Goal: Task Accomplishment & Management: Use online tool/utility

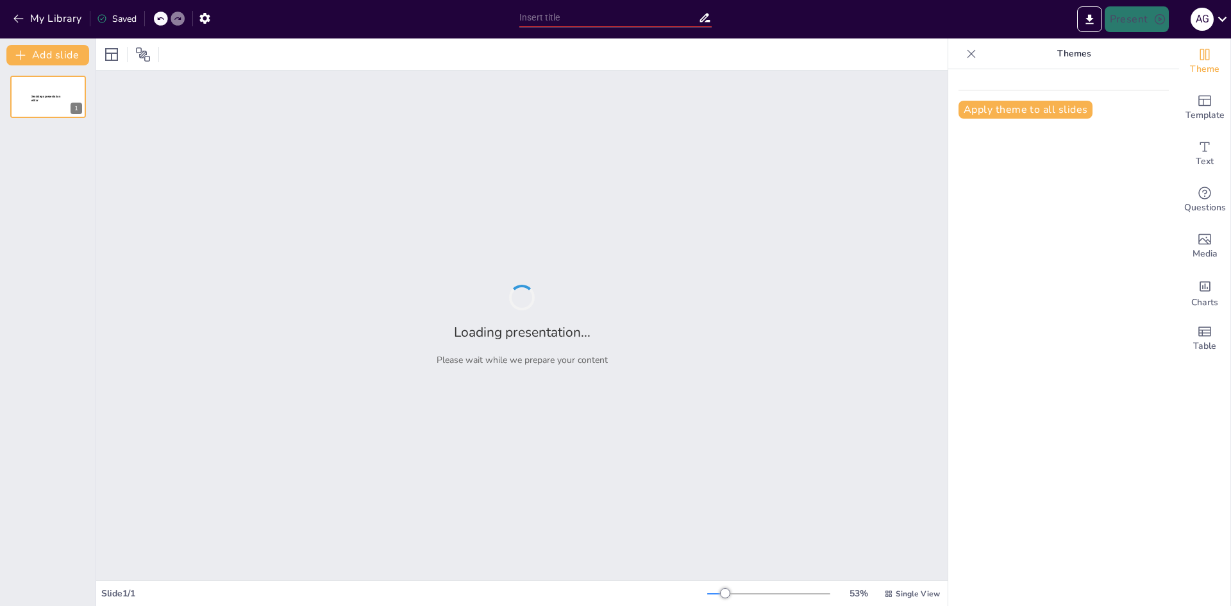
type input "Informe Financiero: Facturación del Primer Semestre 2025"
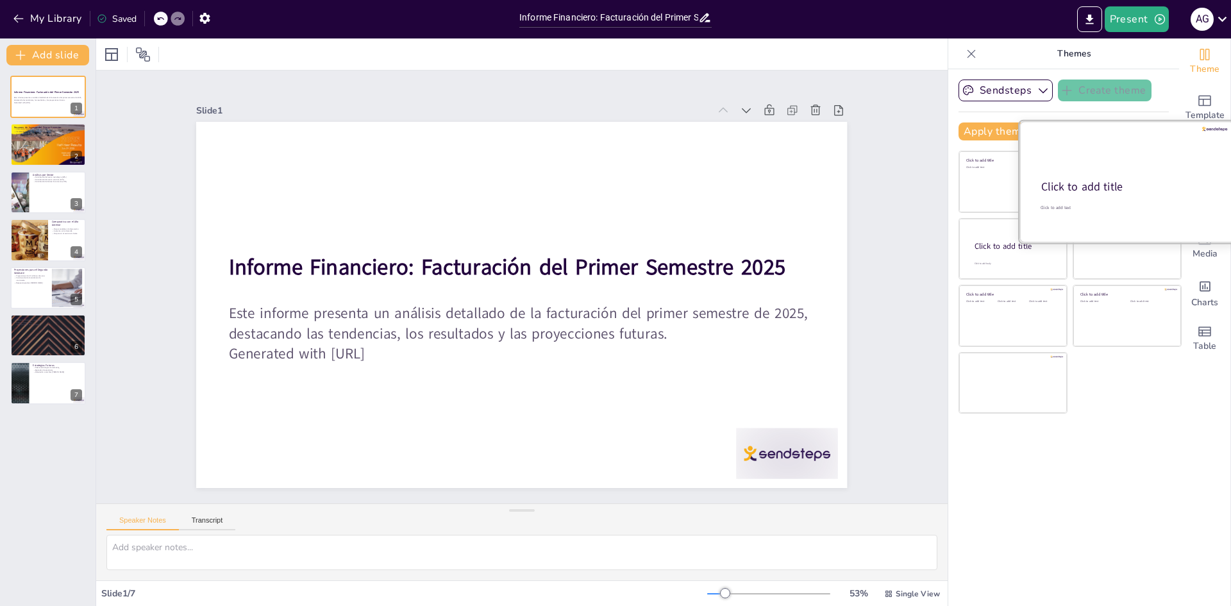
click at [1121, 175] on div at bounding box center [1127, 181] width 215 height 121
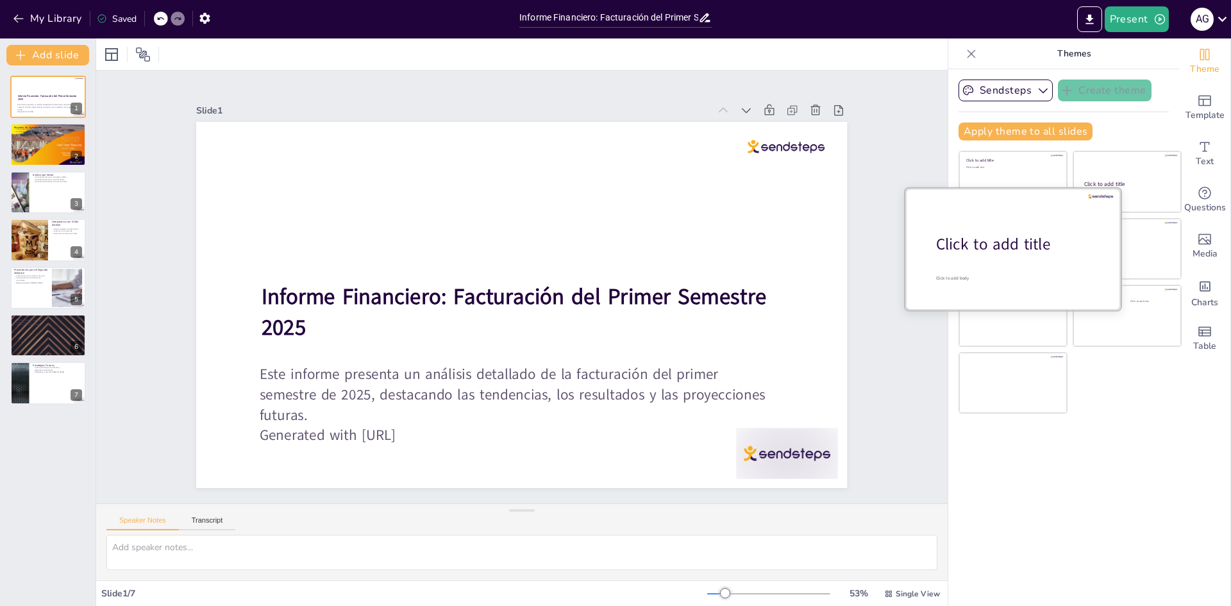
click at [988, 261] on div at bounding box center [1012, 248] width 215 height 121
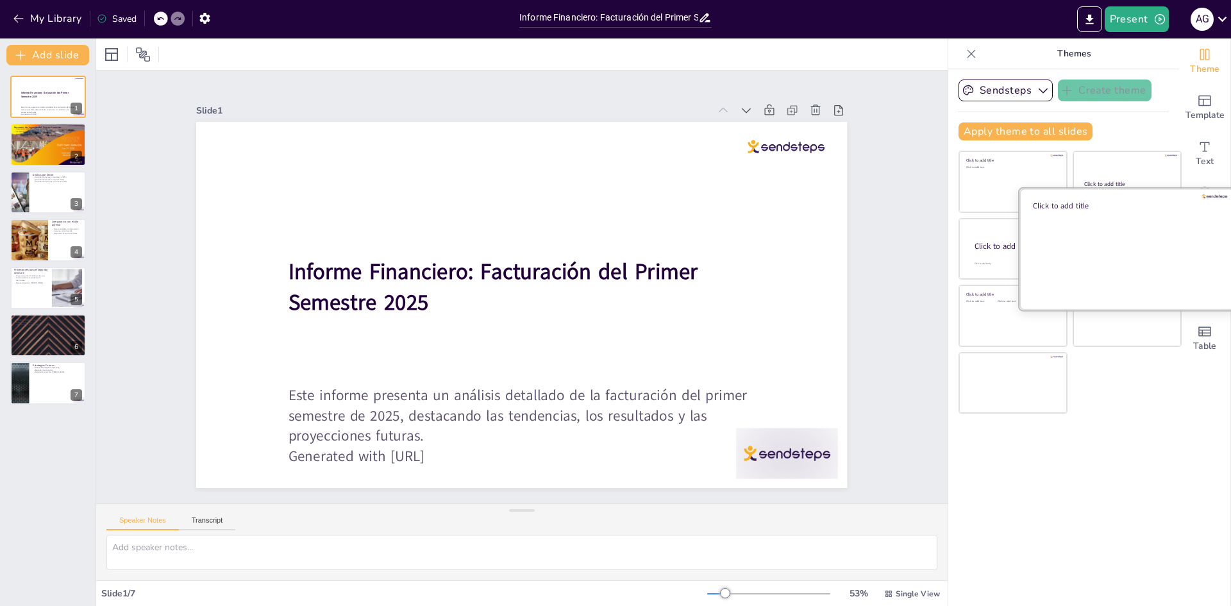
click at [1127, 261] on div at bounding box center [1127, 248] width 215 height 121
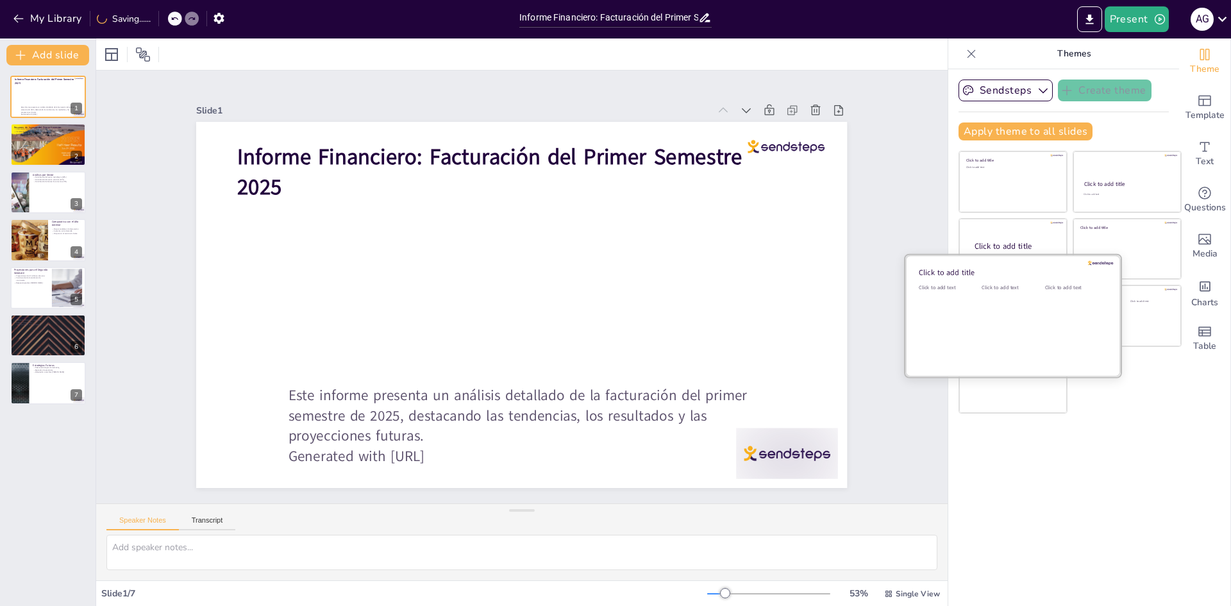
click at [1018, 320] on div "Click to add text" at bounding box center [1011, 324] width 58 height 80
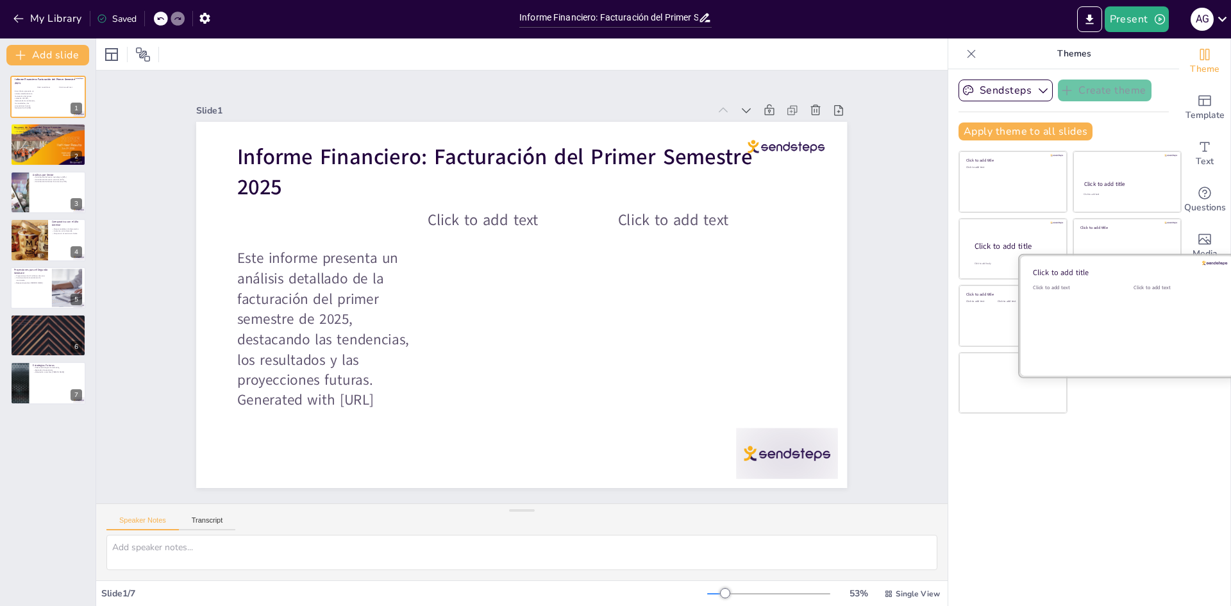
click at [1134, 320] on div "Click to add text" at bounding box center [1174, 324] width 81 height 80
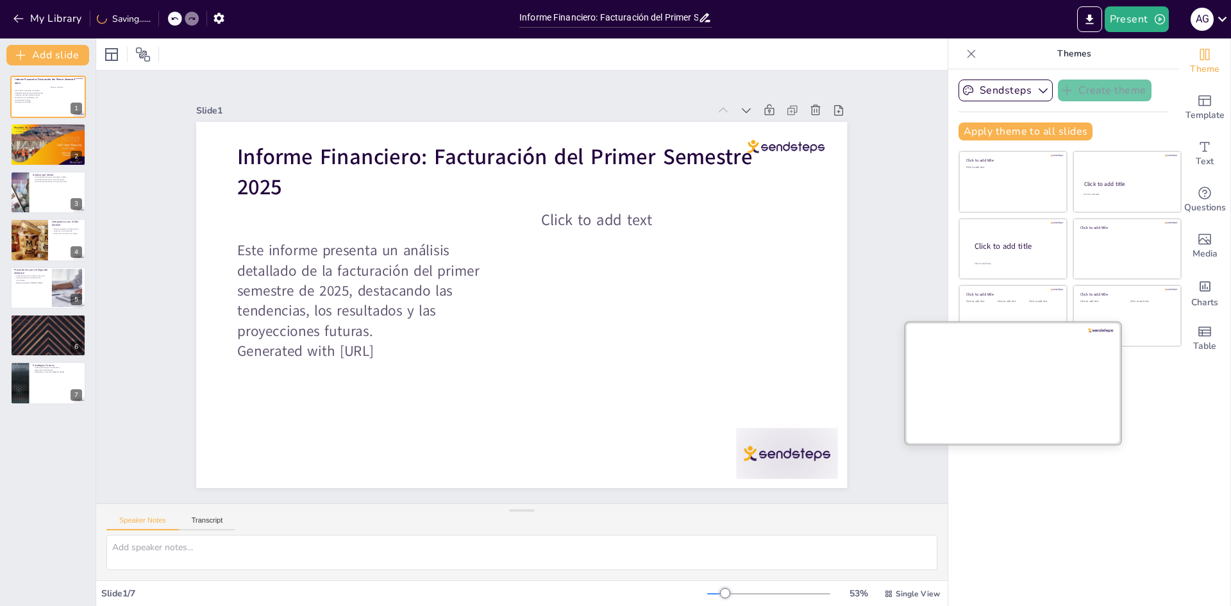
click at [959, 387] on div at bounding box center [1012, 382] width 215 height 121
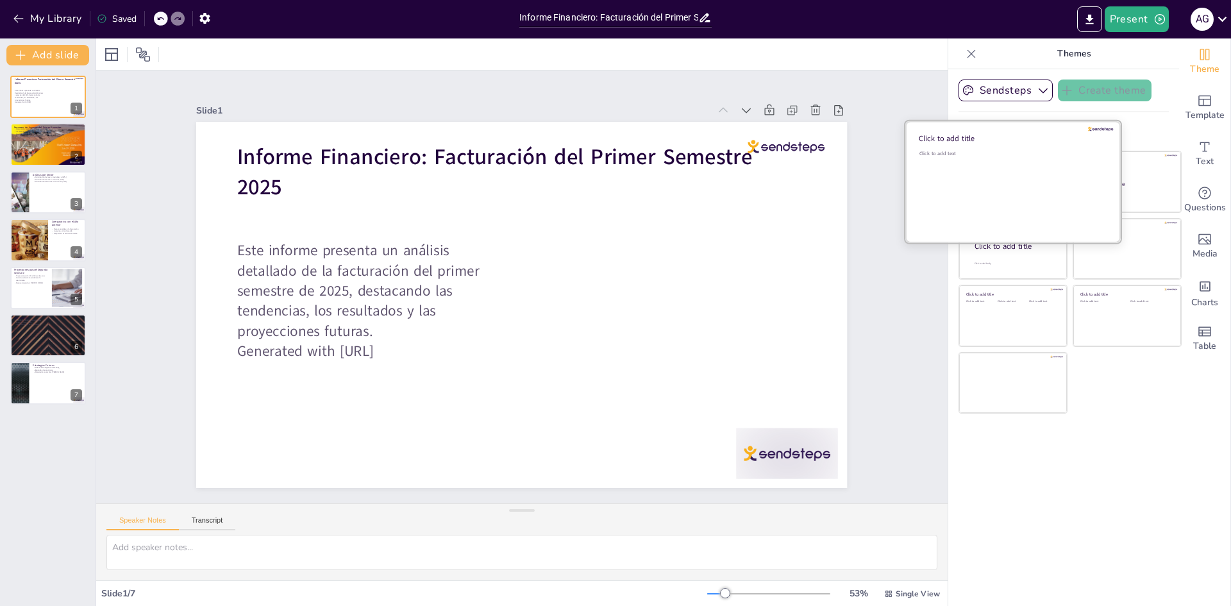
click at [995, 208] on div "Click to add text" at bounding box center [1011, 190] width 183 height 80
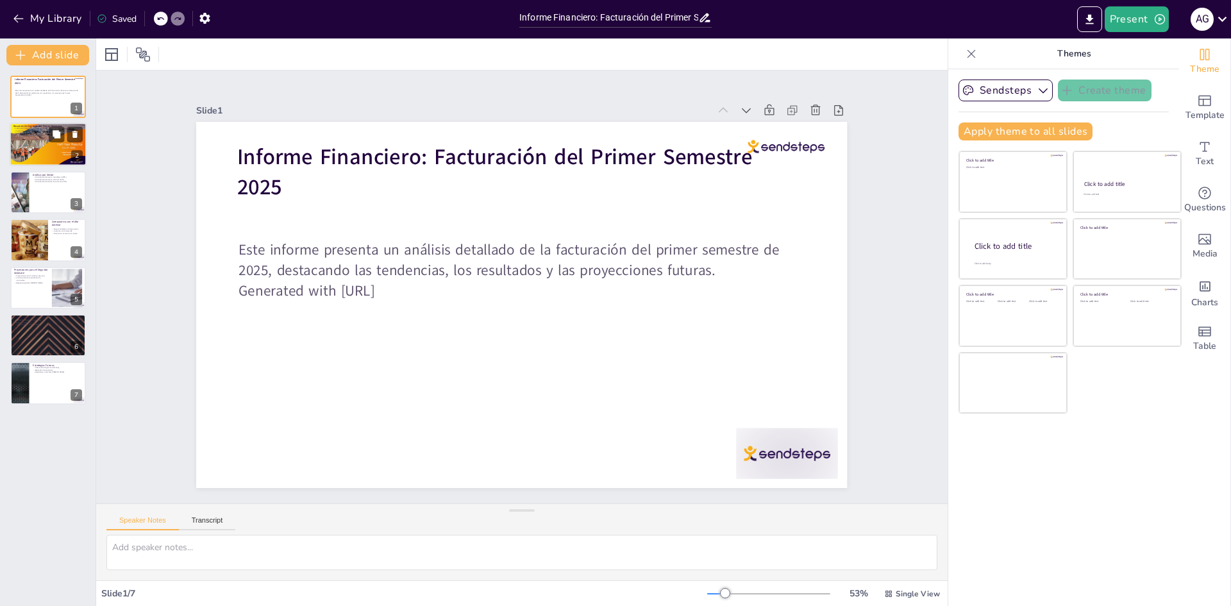
click at [52, 155] on div at bounding box center [48, 145] width 77 height 44
type textarea "La facturación total de 2 millones de euros es un indicador positivo del rendim…"
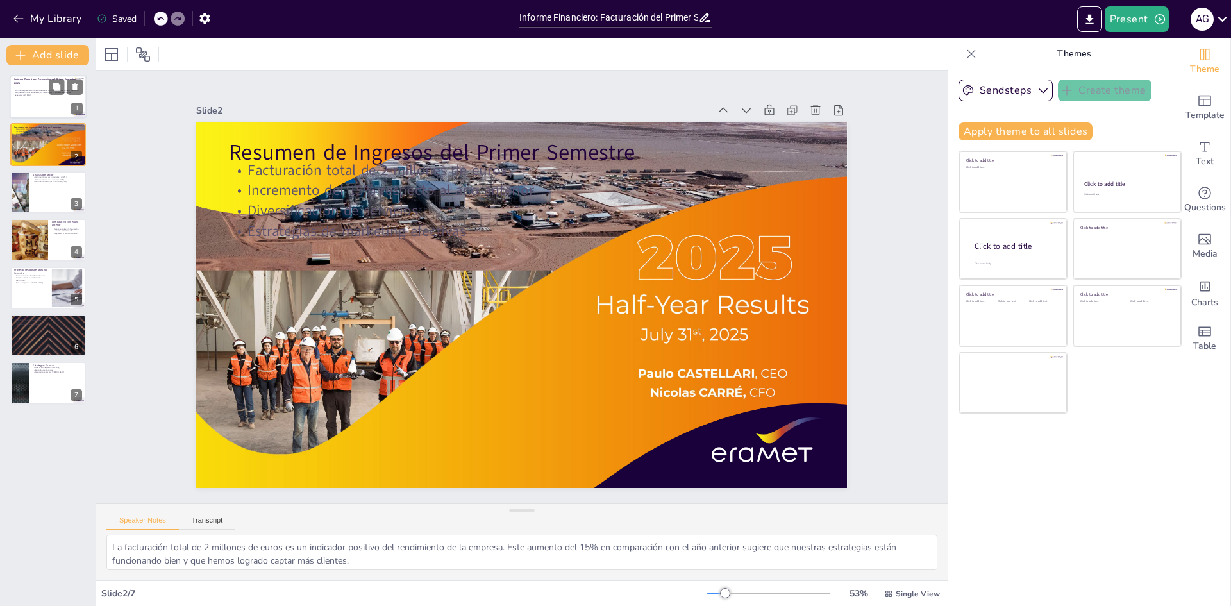
click at [29, 83] on p "Informe Financiero: Facturación del Primer Semestre 2025" at bounding box center [47, 81] width 66 height 7
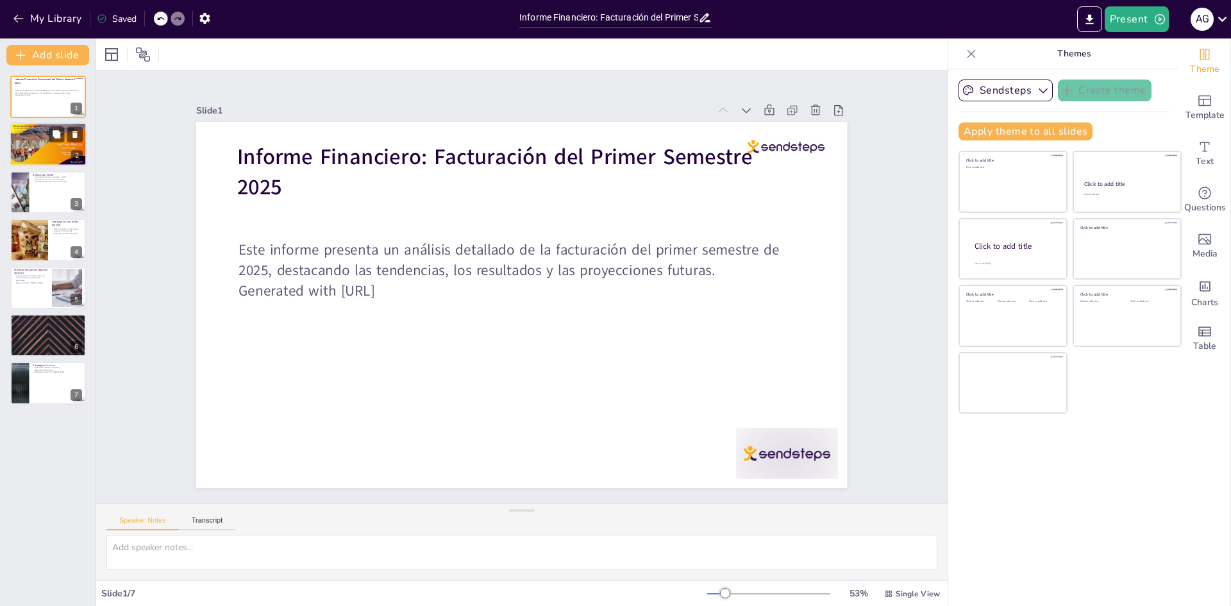
click at [36, 147] on div at bounding box center [48, 145] width 77 height 44
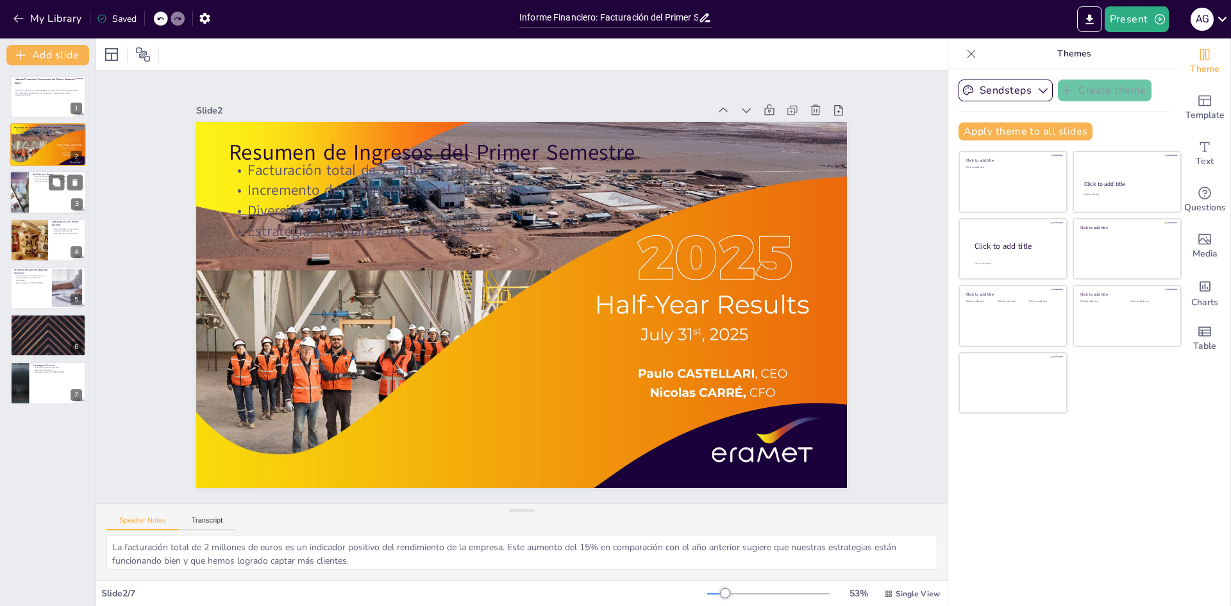
click at [42, 189] on div at bounding box center [48, 193] width 77 height 44
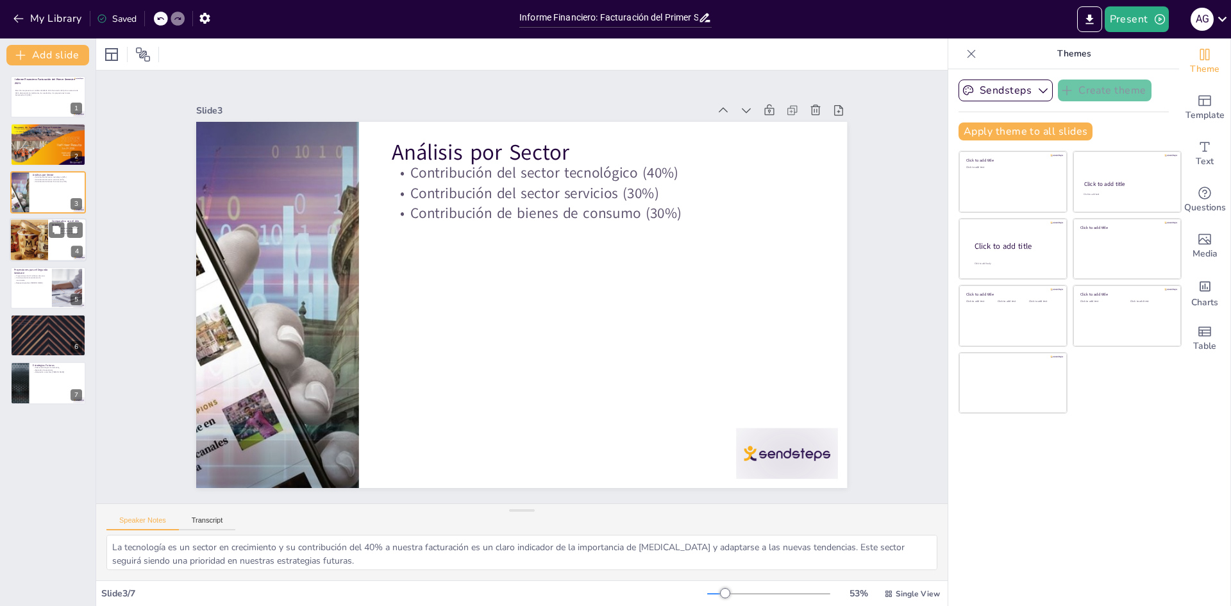
click at [38, 236] on div at bounding box center [28, 240] width 59 height 44
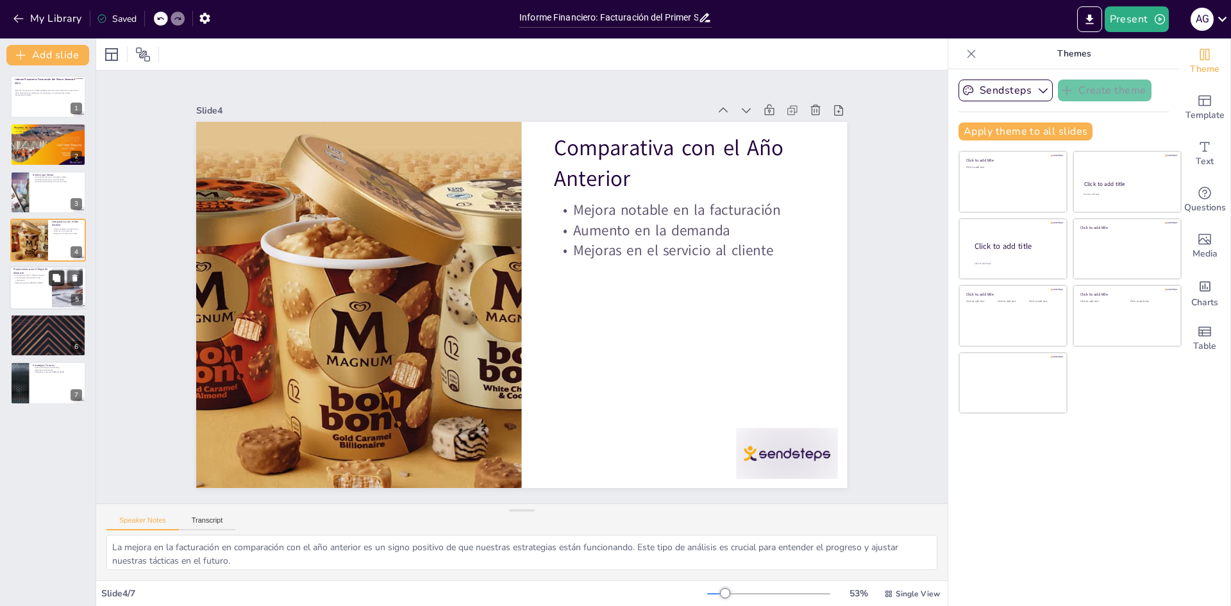
click at [49, 285] on button at bounding box center [56, 277] width 15 height 15
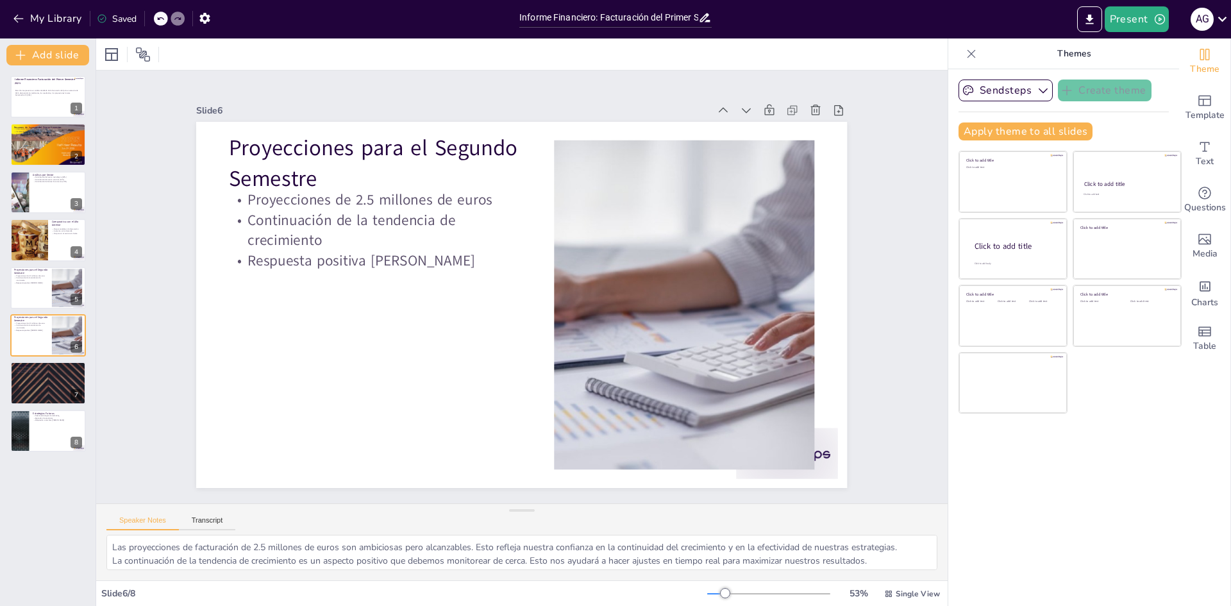
click at [45, 359] on div "Informe Financiero: Facturación del Primer Semestre 2025 Este informe presenta …" at bounding box center [48, 264] width 96 height 376
click at [39, 385] on div at bounding box center [48, 384] width 77 height 44
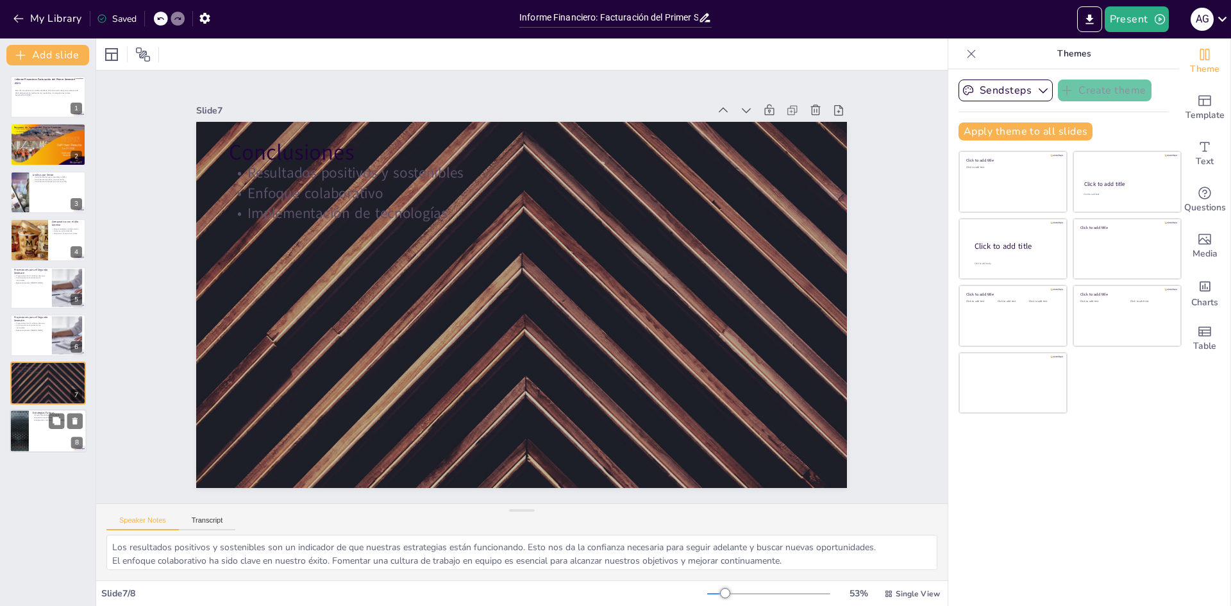
click at [35, 427] on div at bounding box center [48, 431] width 77 height 44
type textarea "Las nuevas estrategias de marketing son fundamentales para capitalizar el creci…"
